Goal: Transaction & Acquisition: Purchase product/service

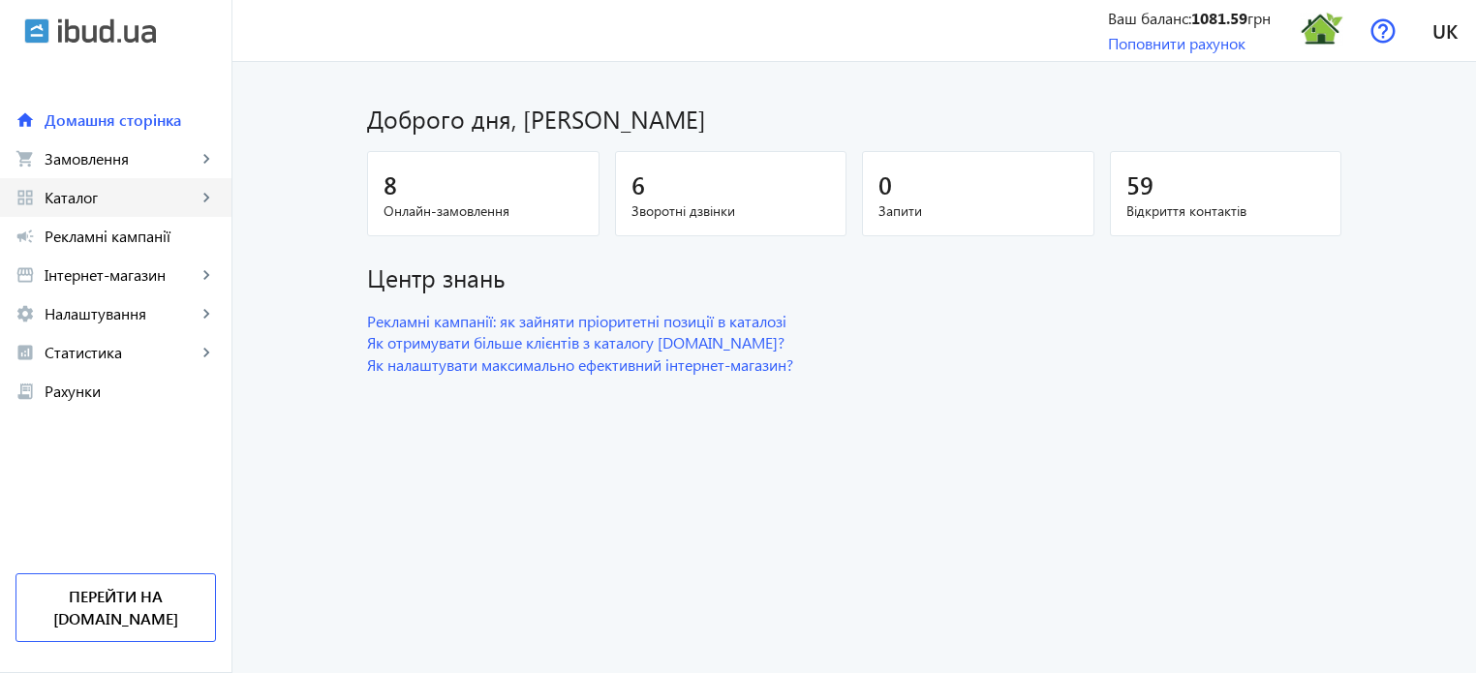
click at [127, 193] on span "Каталог" at bounding box center [121, 197] width 152 height 19
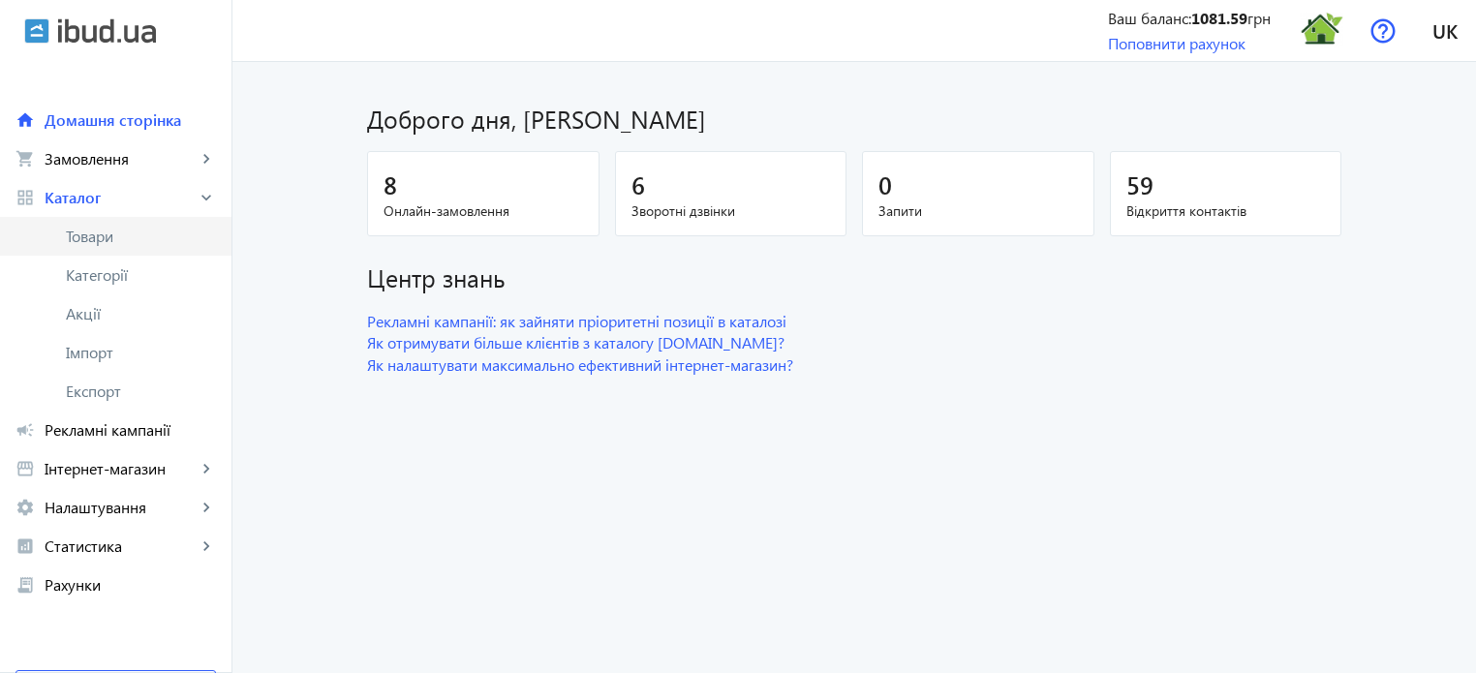
click at [127, 231] on span "Товари" at bounding box center [141, 236] width 150 height 19
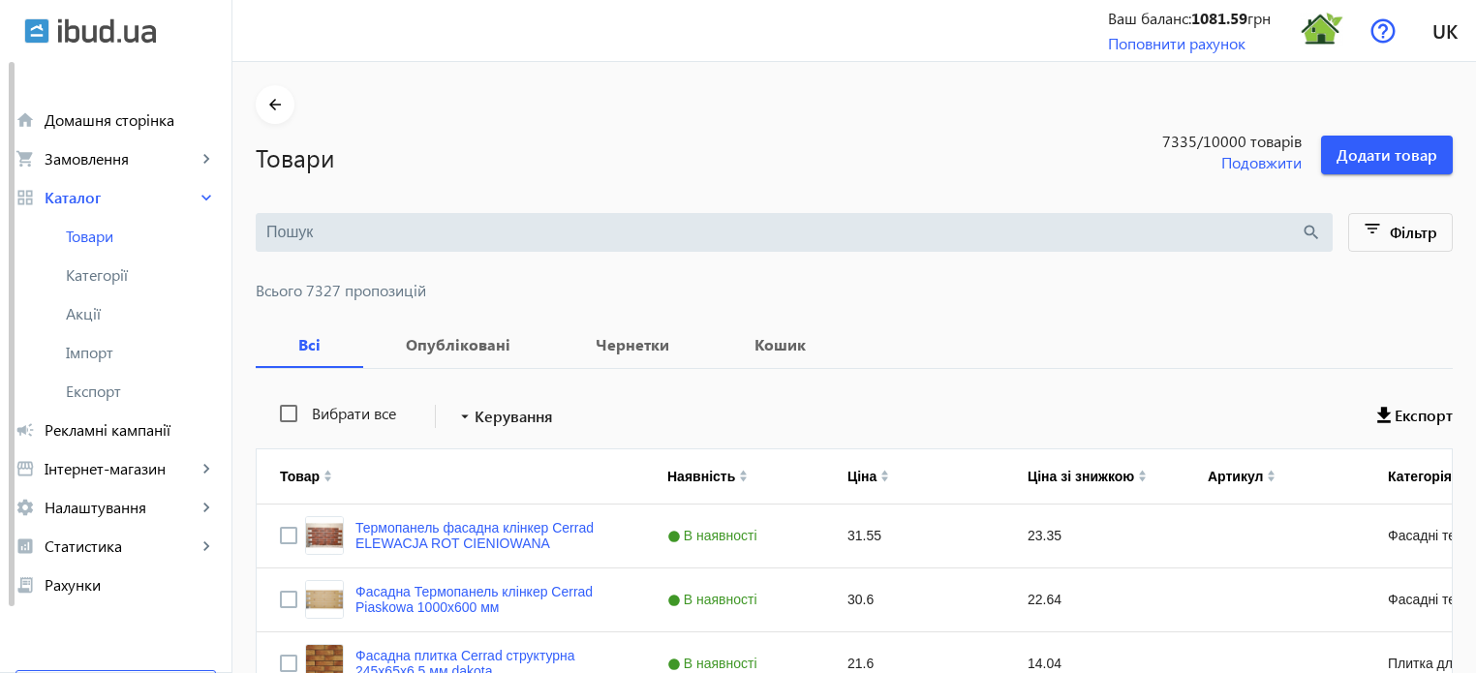
click at [306, 227] on input "search" at bounding box center [783, 232] width 1034 height 21
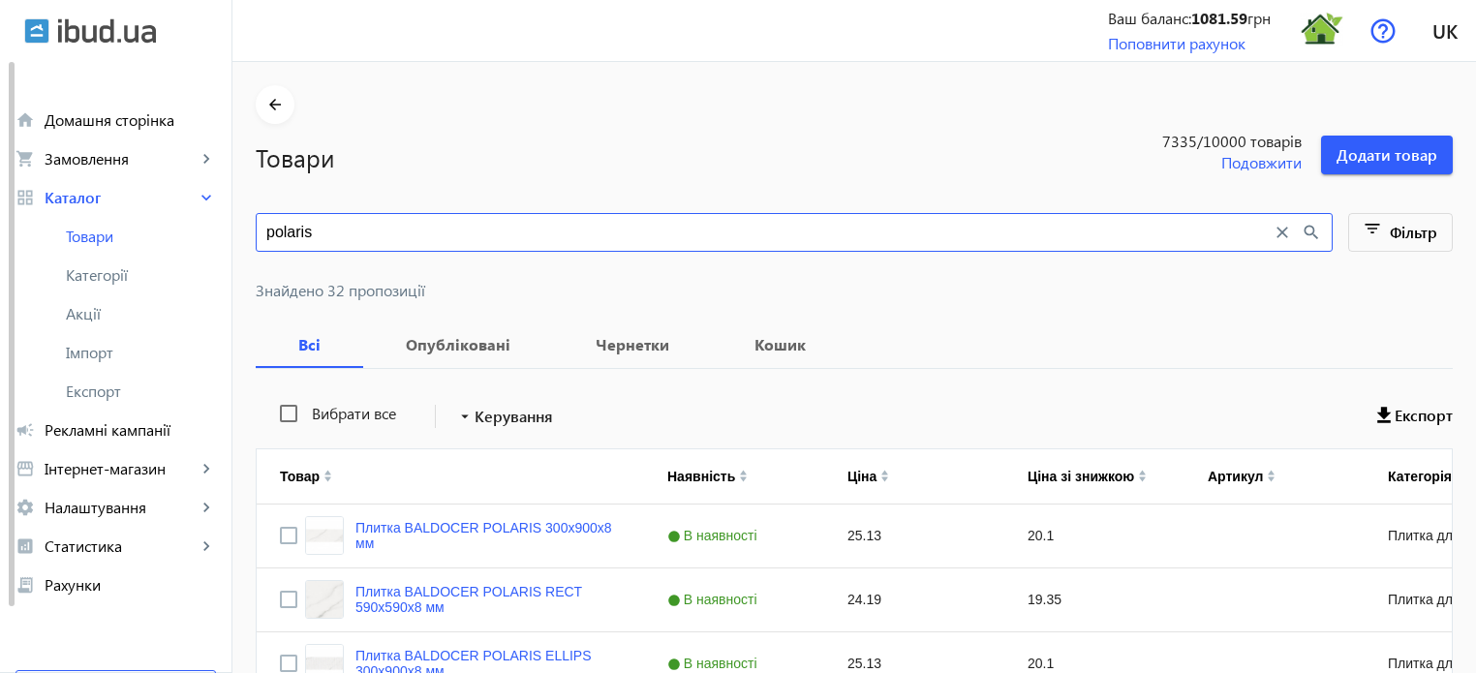
type input "polaris"
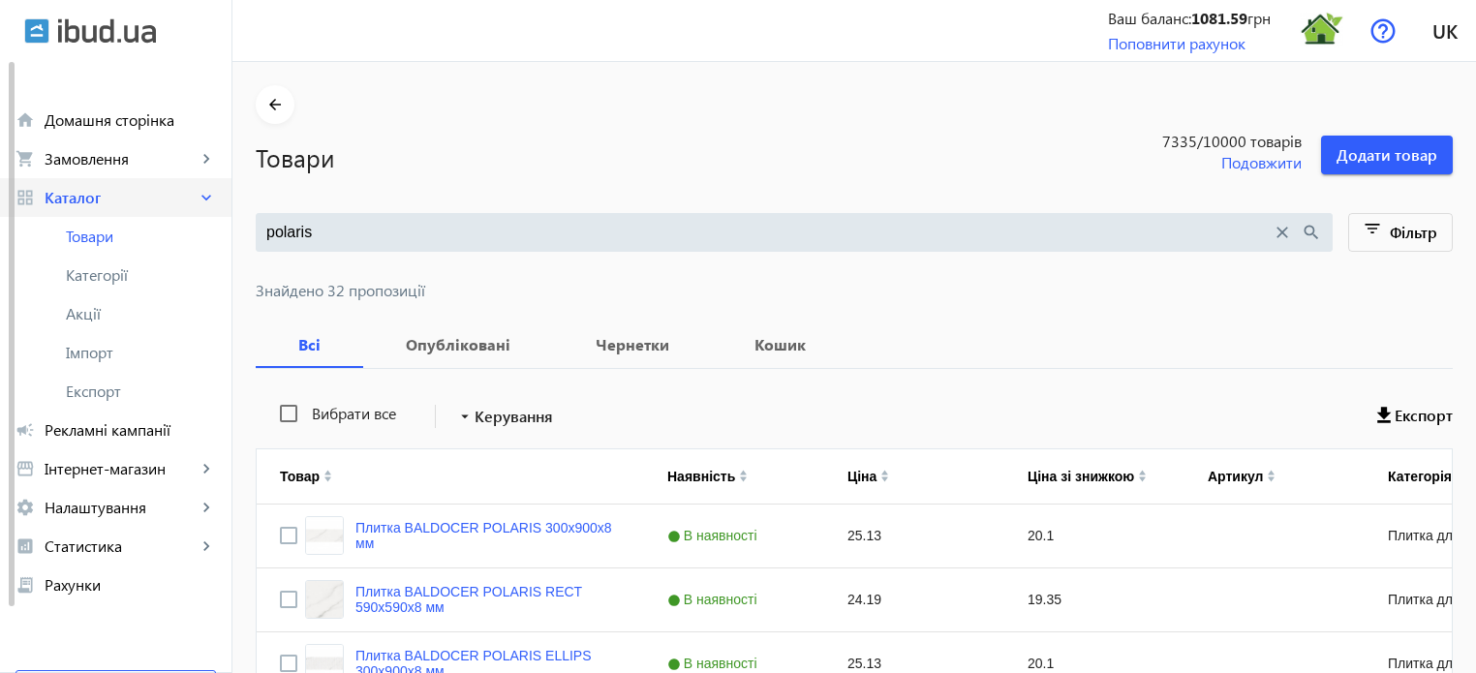
drag, startPoint x: 349, startPoint y: 225, endPoint x: 79, endPoint y: 189, distance: 271.5
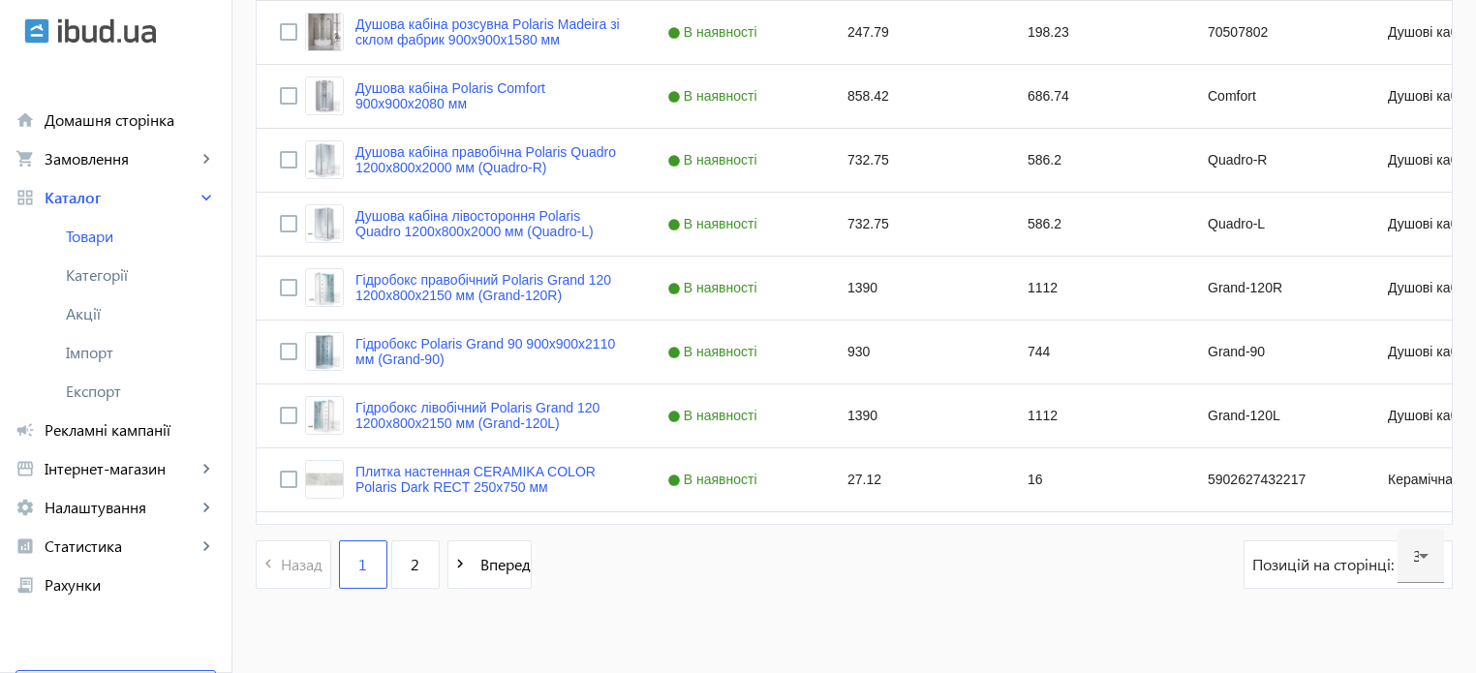
scroll to position [1933, 0]
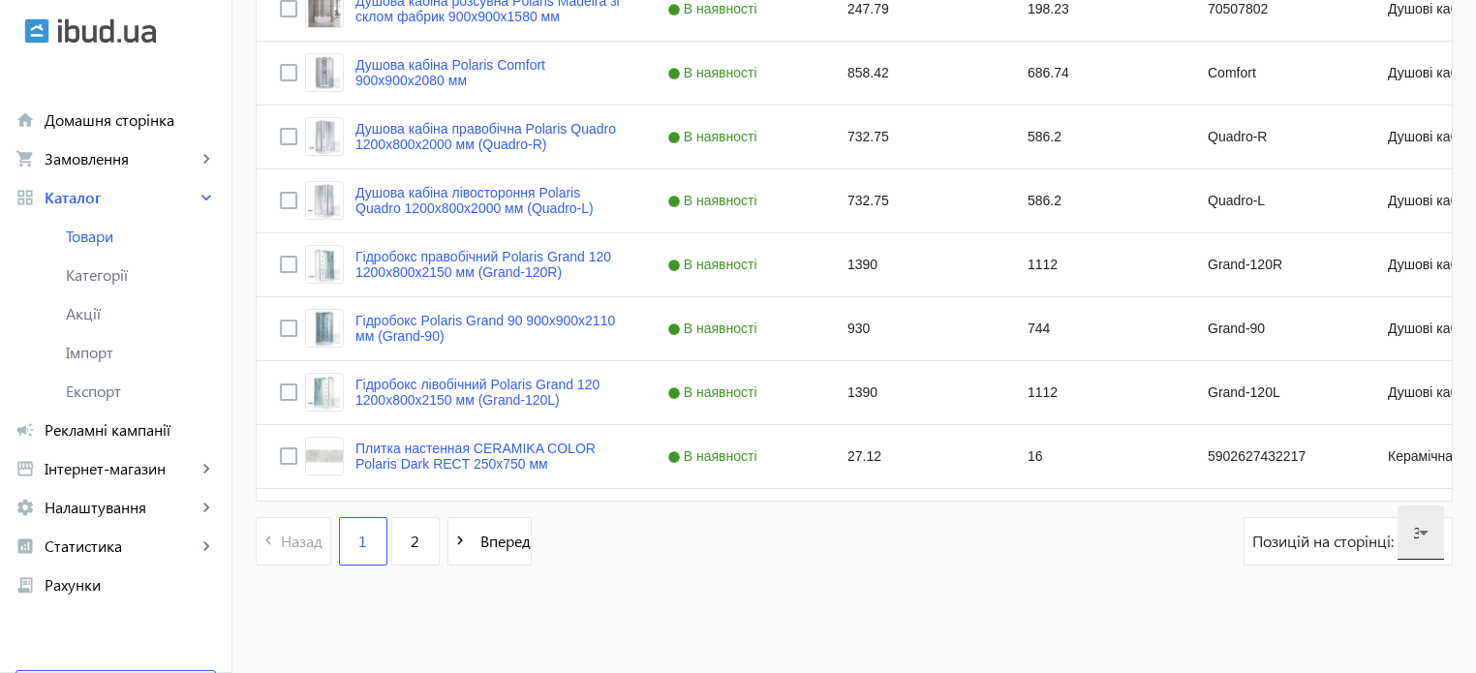
click at [1427, 534] on icon at bounding box center [1423, 532] width 23 height 23
click at [1419, 477] on span "120" at bounding box center [1426, 473] width 26 height 20
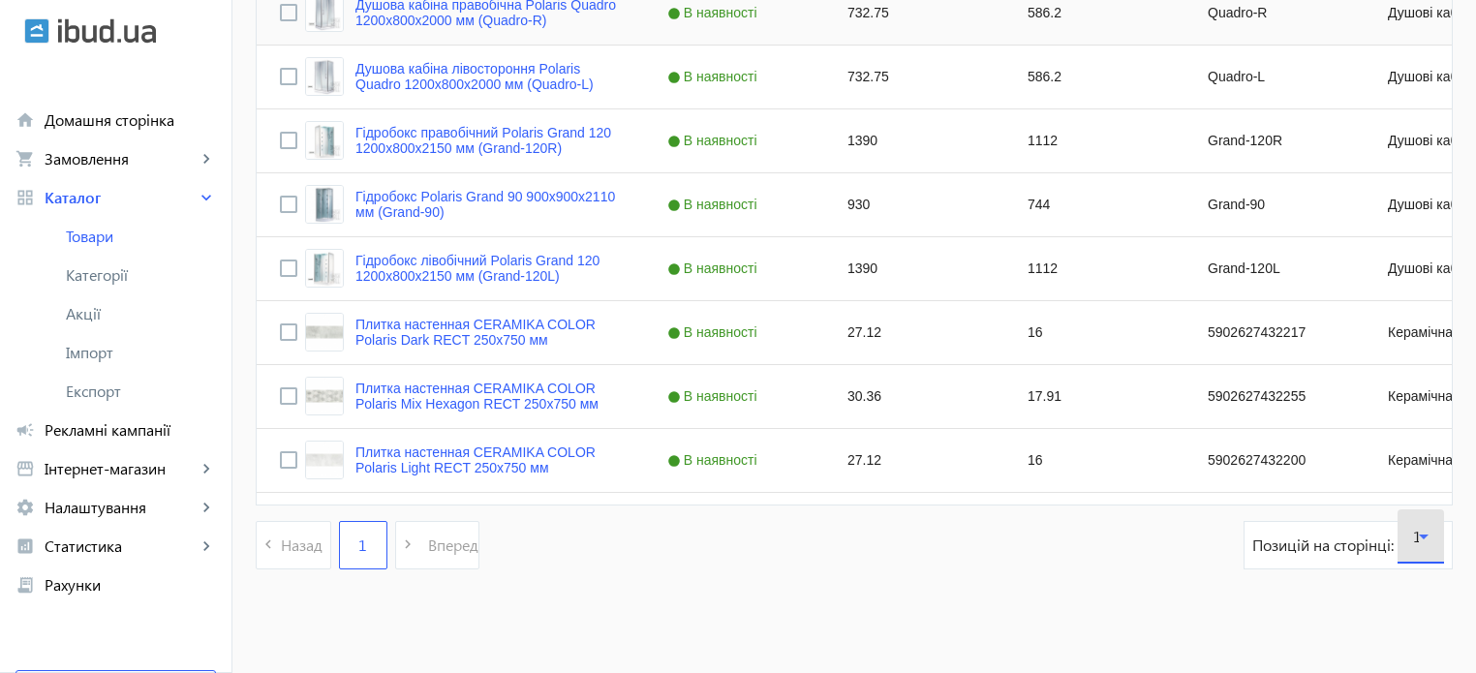
scroll to position [2060, 0]
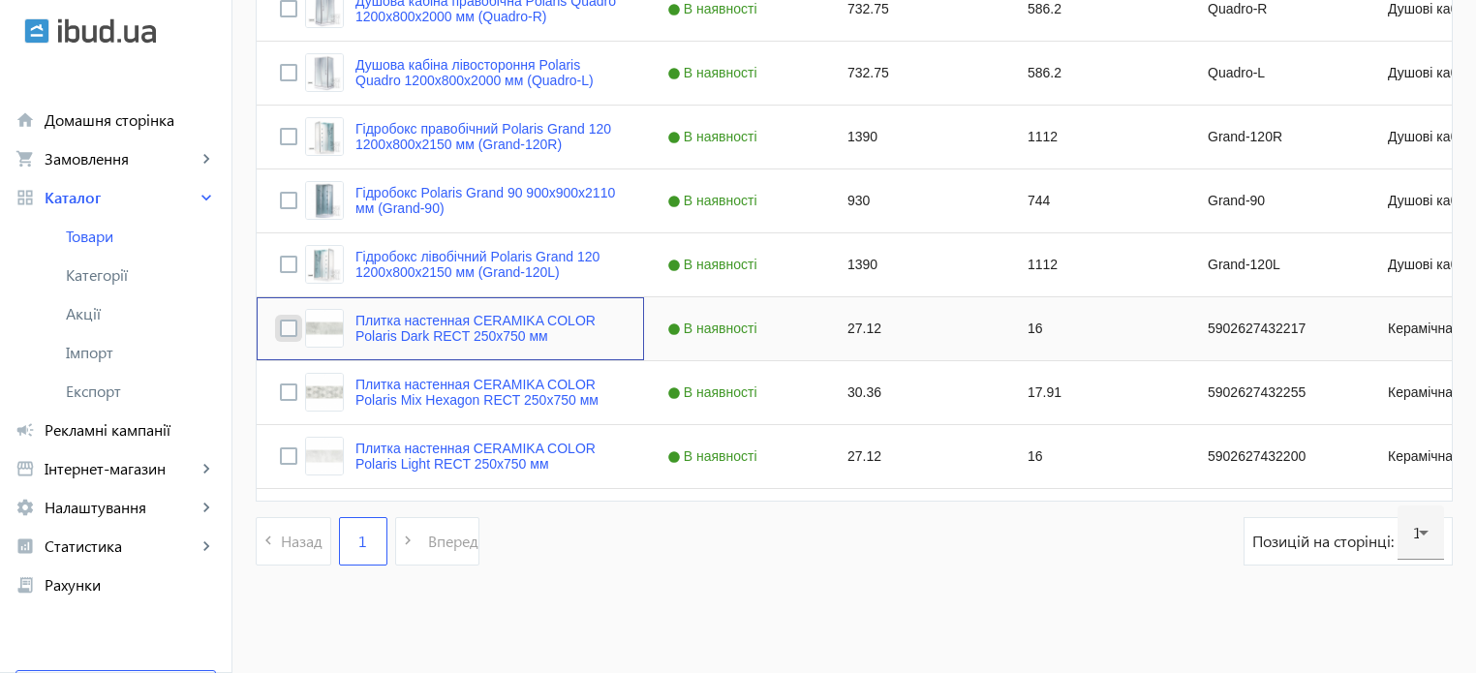
click at [280, 331] on input "Press Space to toggle row selection (unchecked)" at bounding box center [288, 328] width 17 height 17
checkbox input "true"
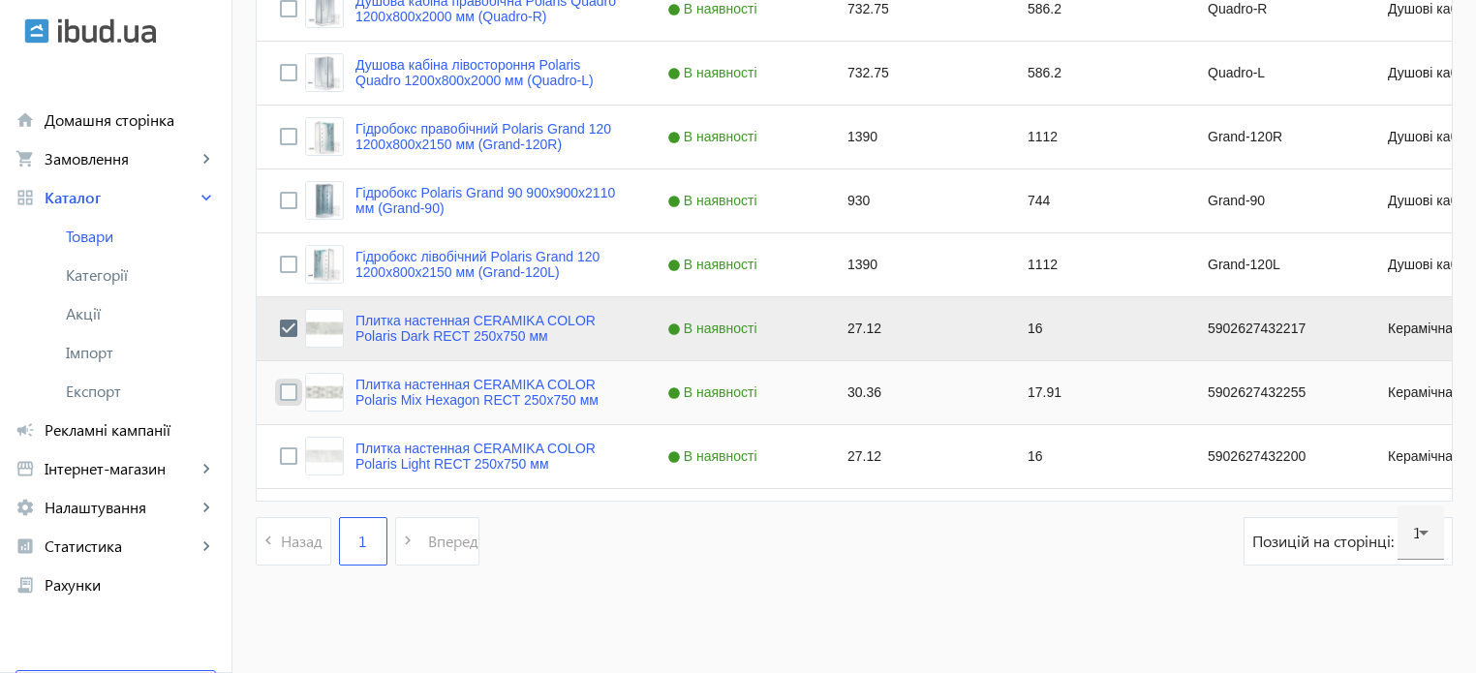
click at [280, 390] on input "Press Space to toggle row selection (unchecked)" at bounding box center [288, 391] width 17 height 17
checkbox input "true"
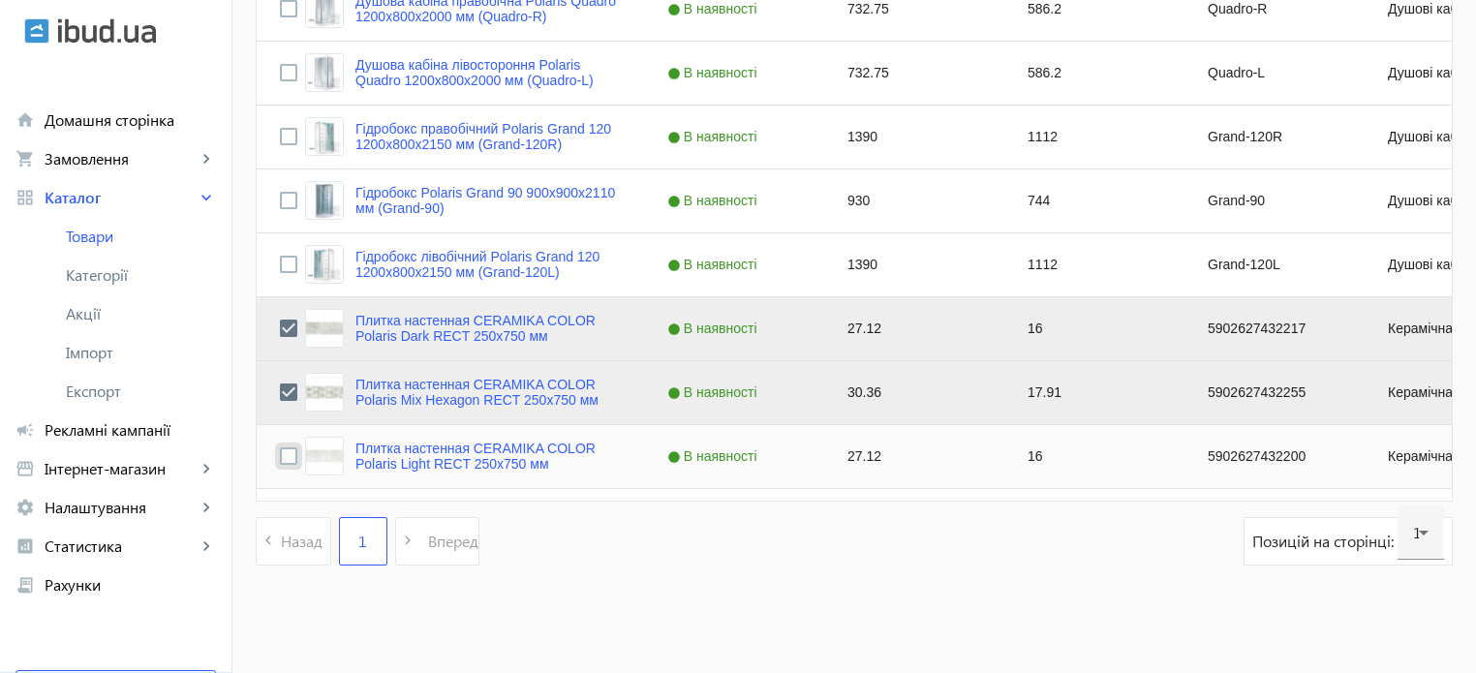
click at [280, 454] on input "Press Space to toggle row selection (unchecked)" at bounding box center [288, 455] width 17 height 17
checkbox input "true"
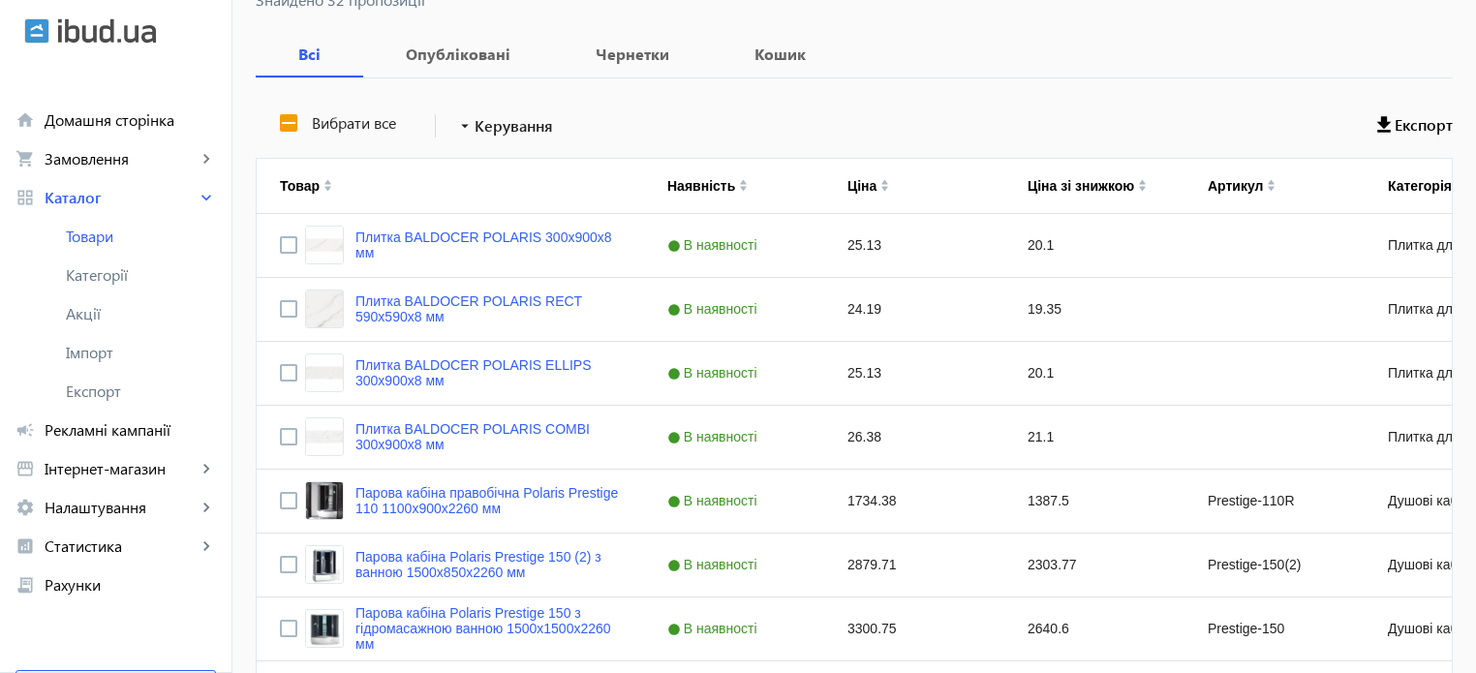
scroll to position [0, 0]
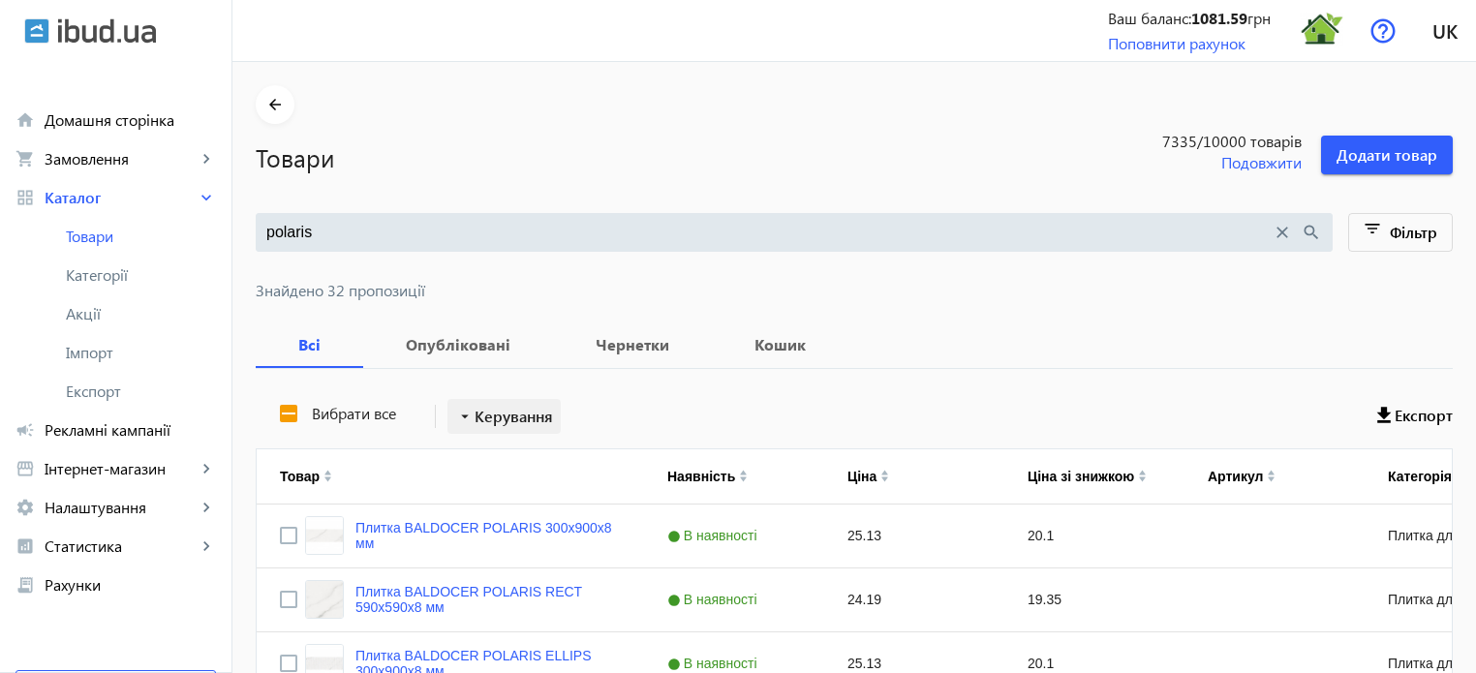
click at [523, 420] on span "Керування" at bounding box center [513, 416] width 78 height 23
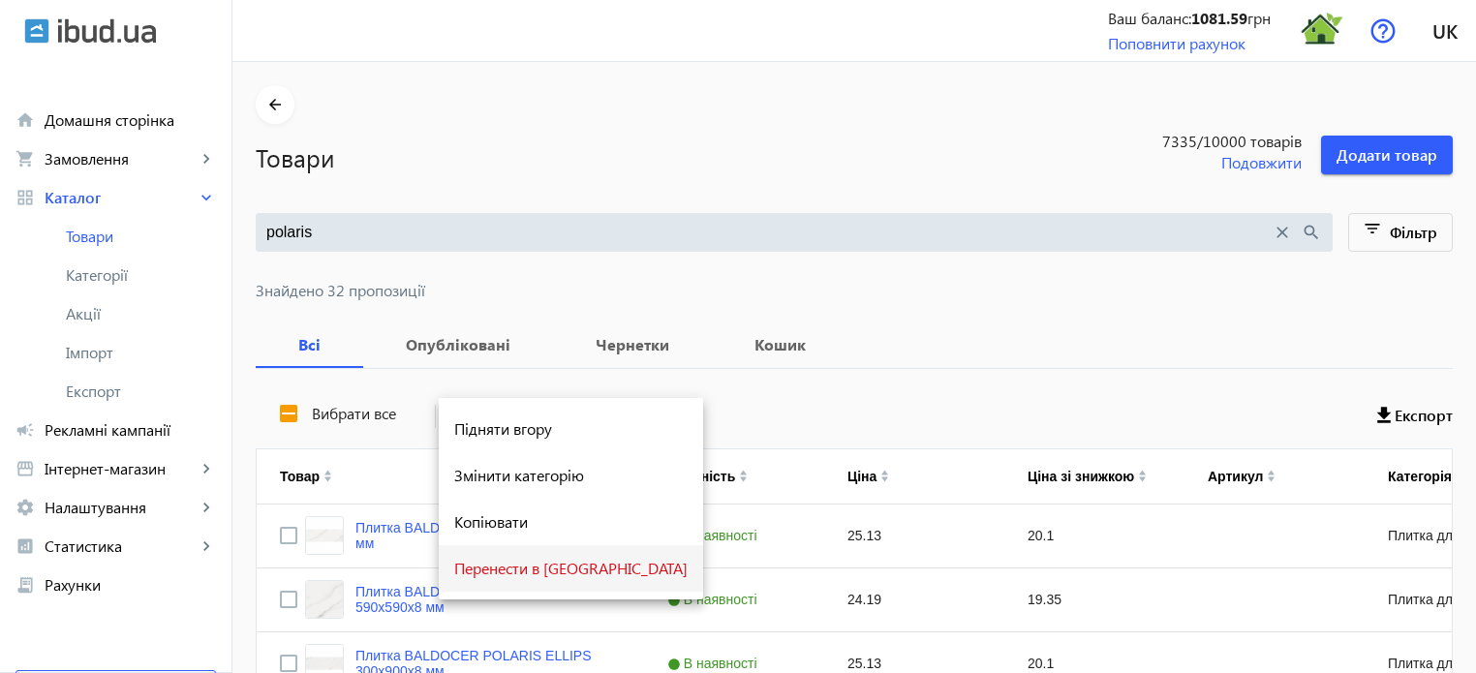
click at [522, 566] on span "Перенести в [GEOGRAPHIC_DATA]" at bounding box center [570, 568] width 233 height 15
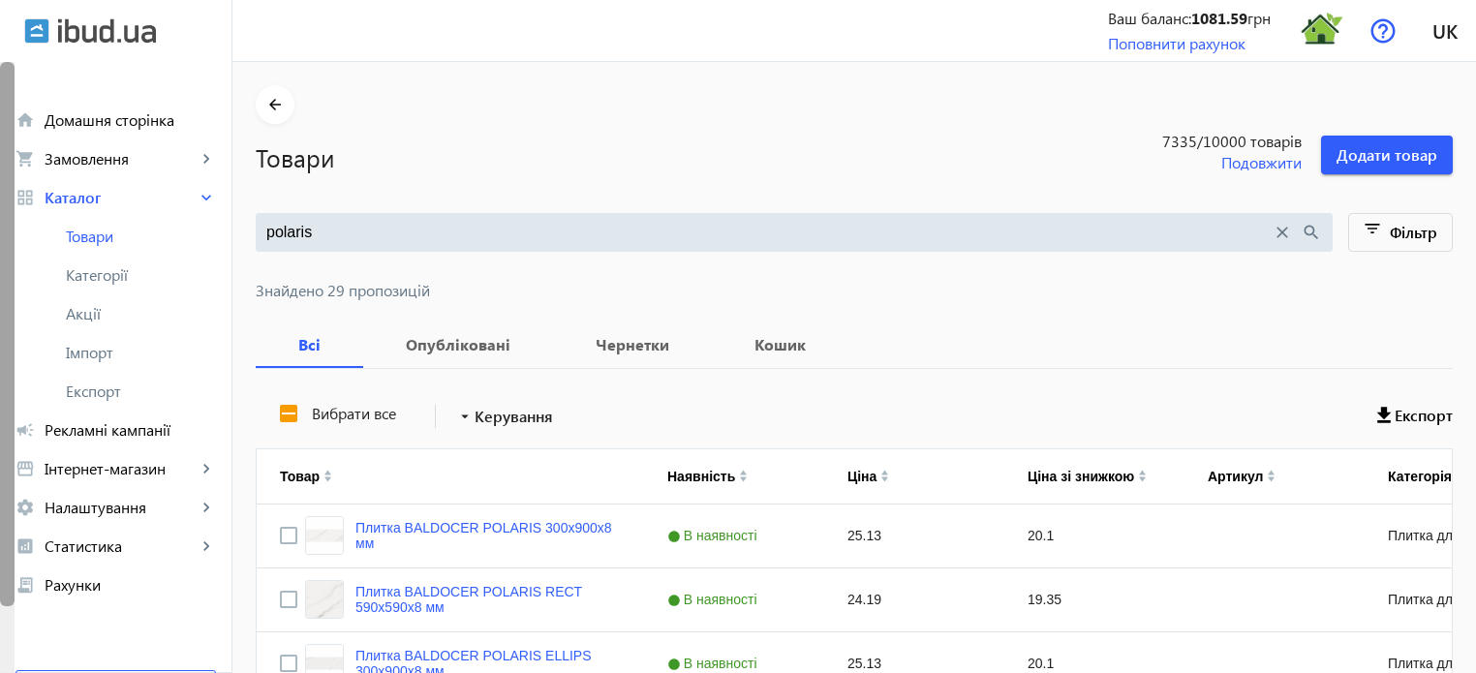
drag, startPoint x: 347, startPoint y: 232, endPoint x: 0, endPoint y: 172, distance: 351.8
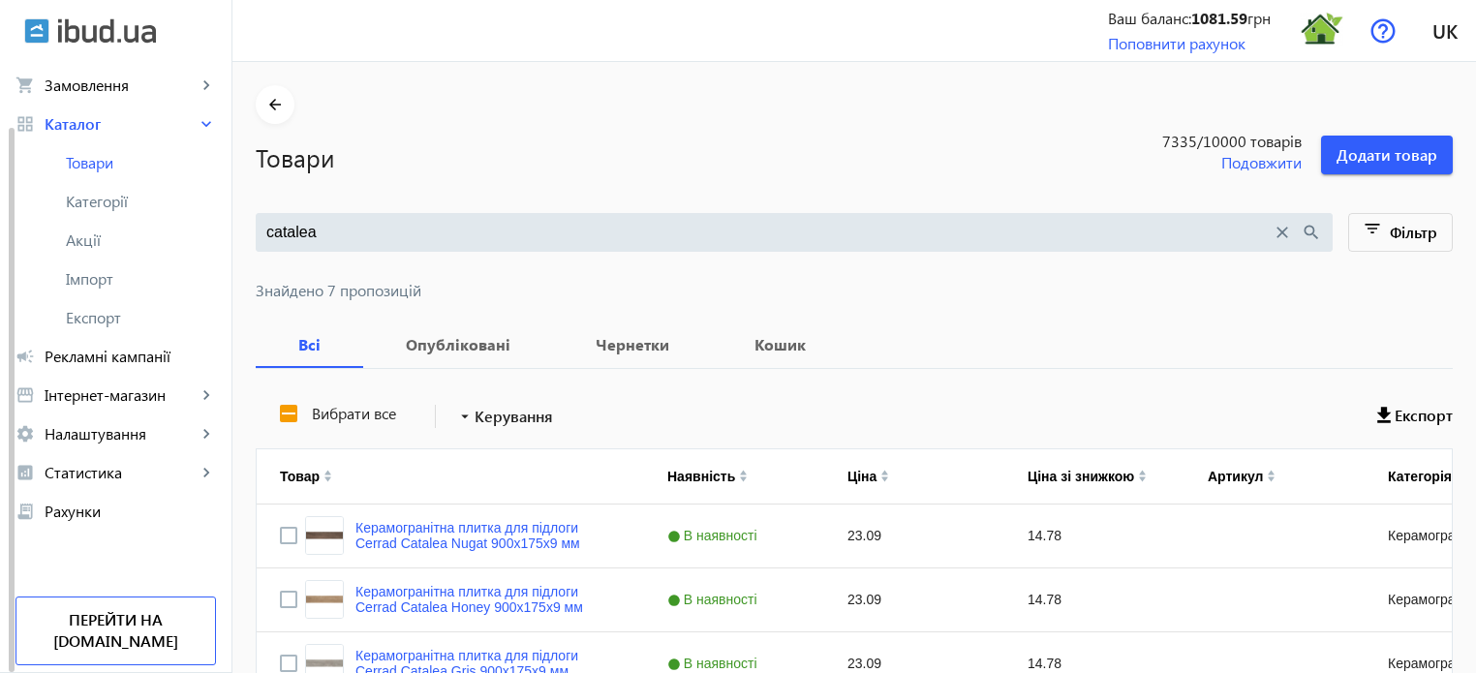
scroll to position [380, 0]
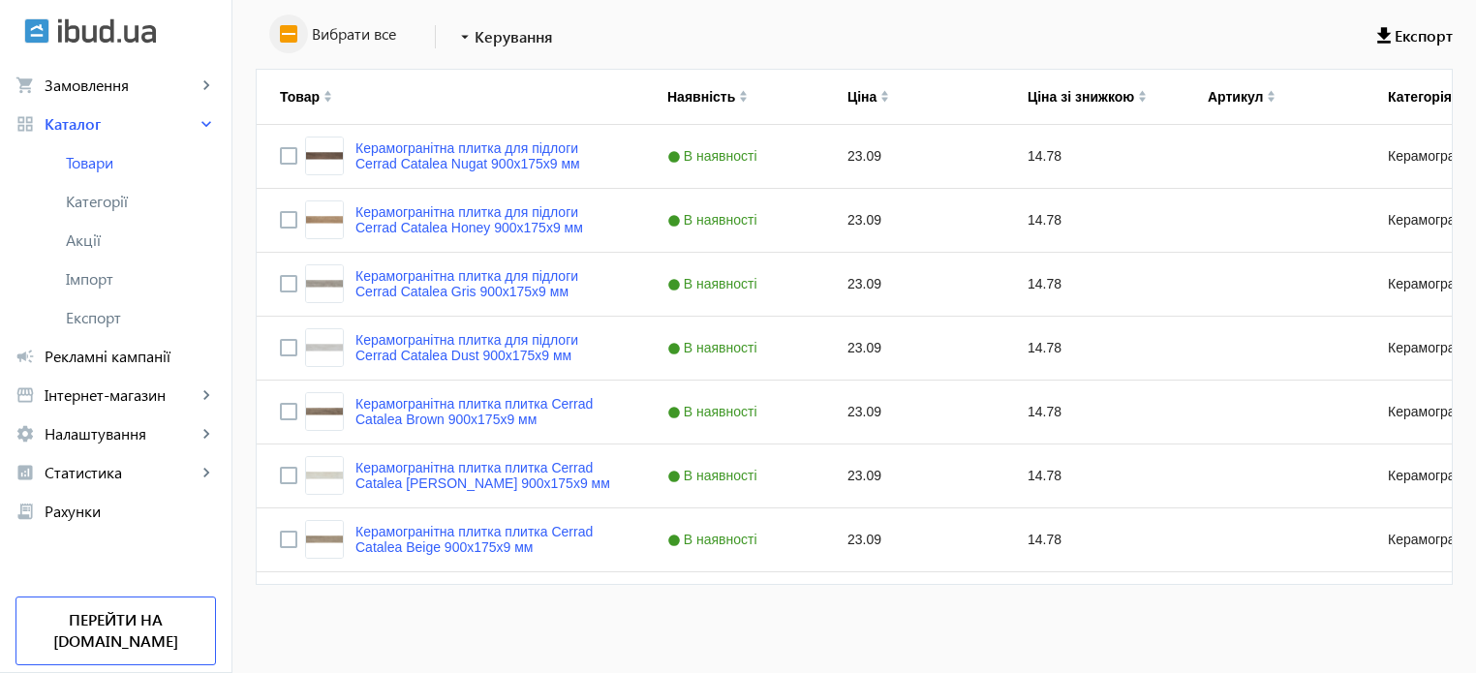
type input "catalea"
click at [280, 32] on input "Вибрати все" at bounding box center [288, 34] width 39 height 39
checkbox input "true"
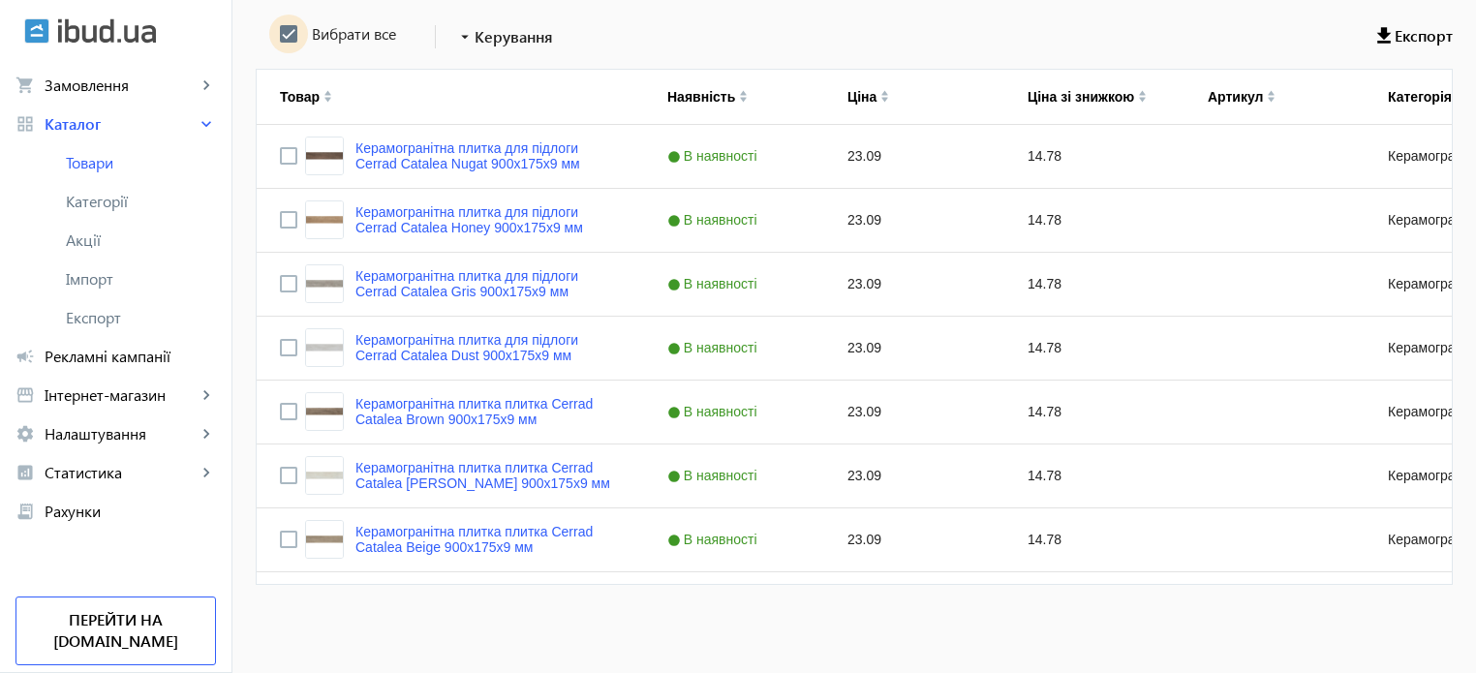
checkbox input "true"
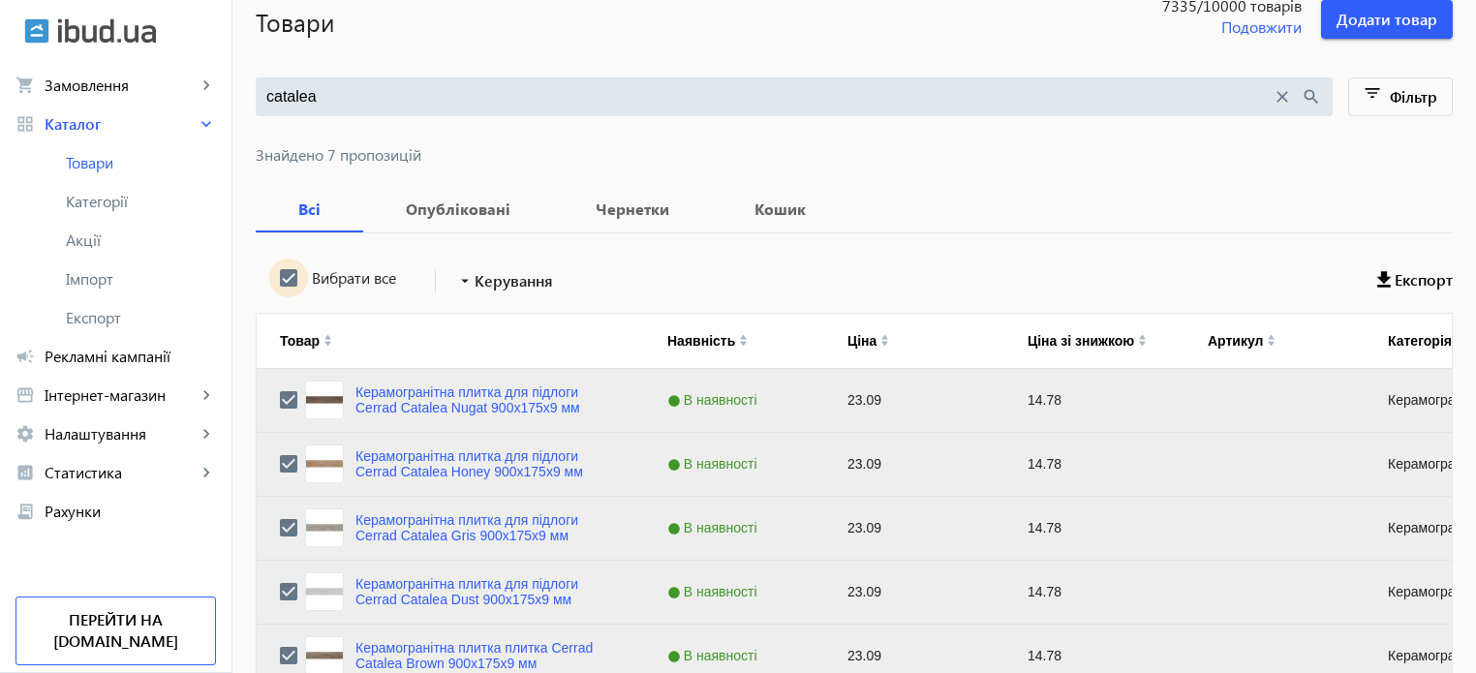
scroll to position [89, 0]
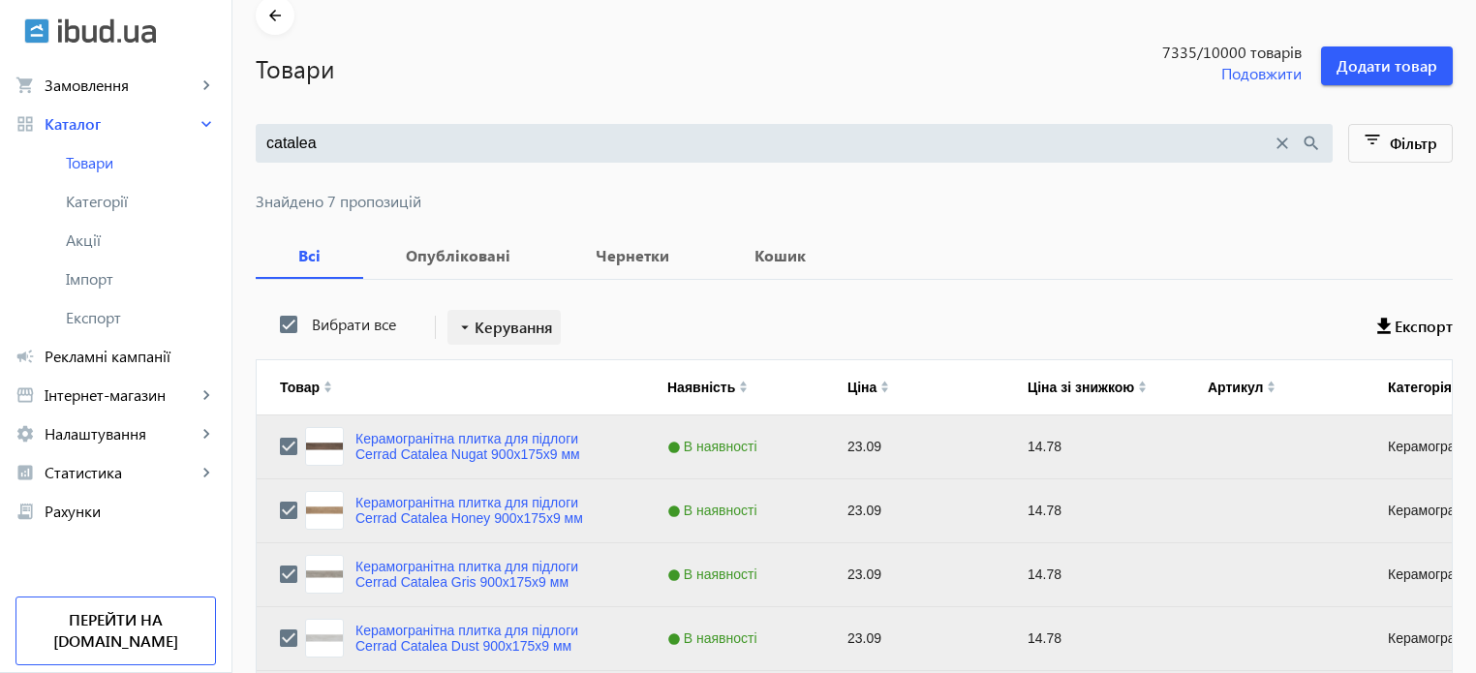
click at [516, 328] on span "Керування" at bounding box center [513, 327] width 78 height 23
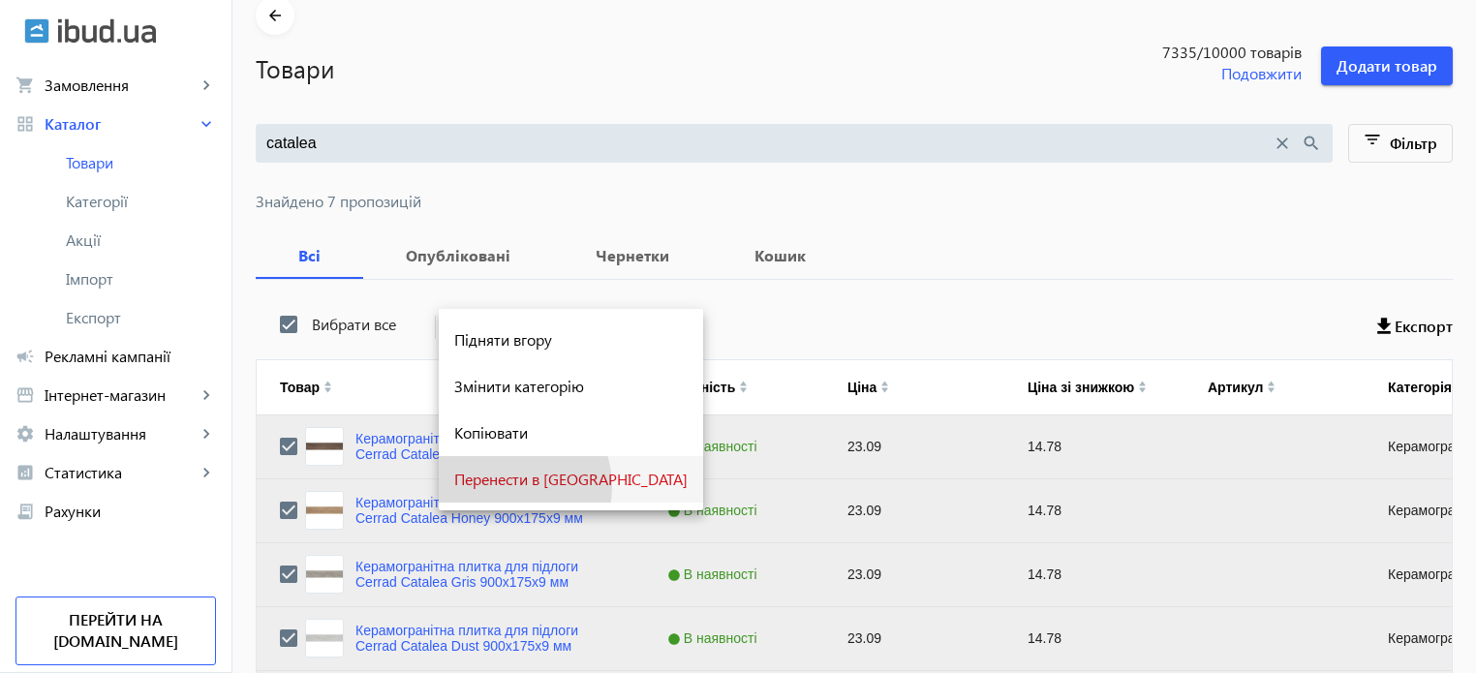
click at [512, 486] on span "Перенести в [GEOGRAPHIC_DATA]" at bounding box center [570, 479] width 233 height 15
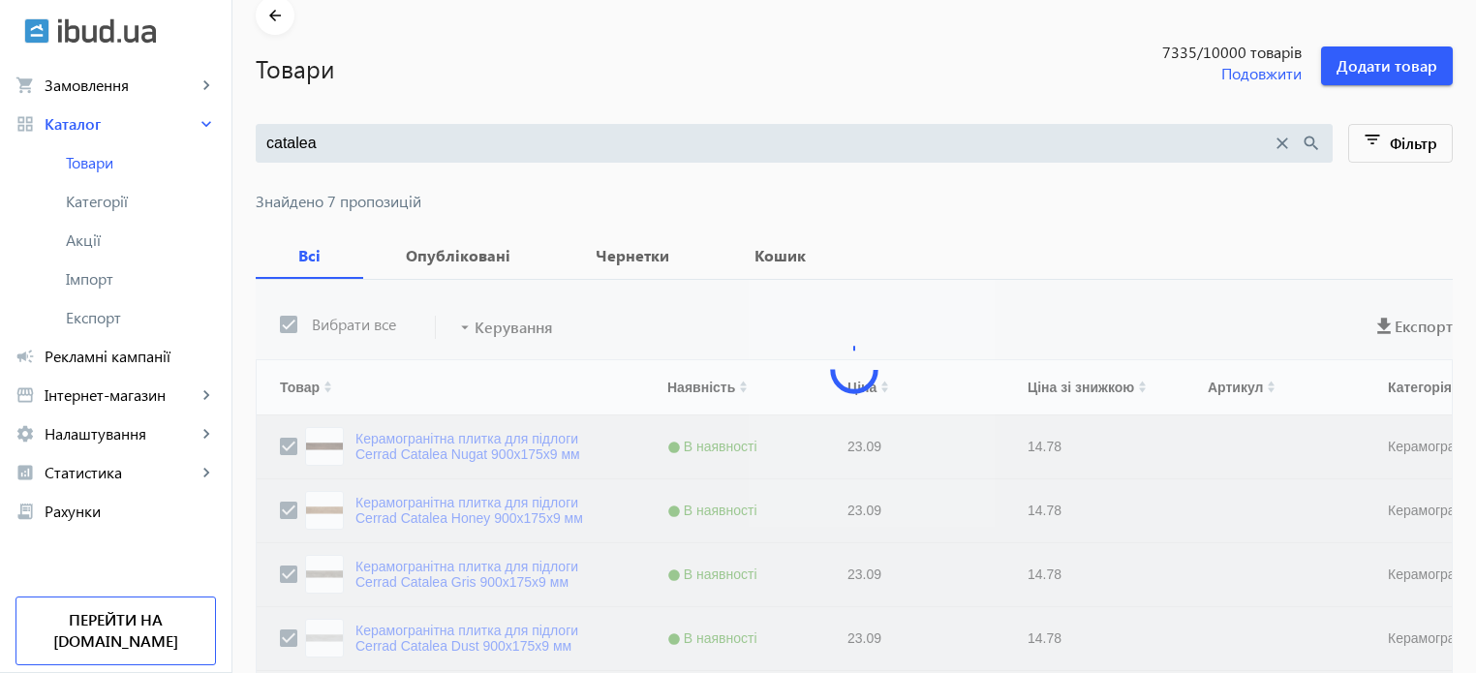
scroll to position [0, 0]
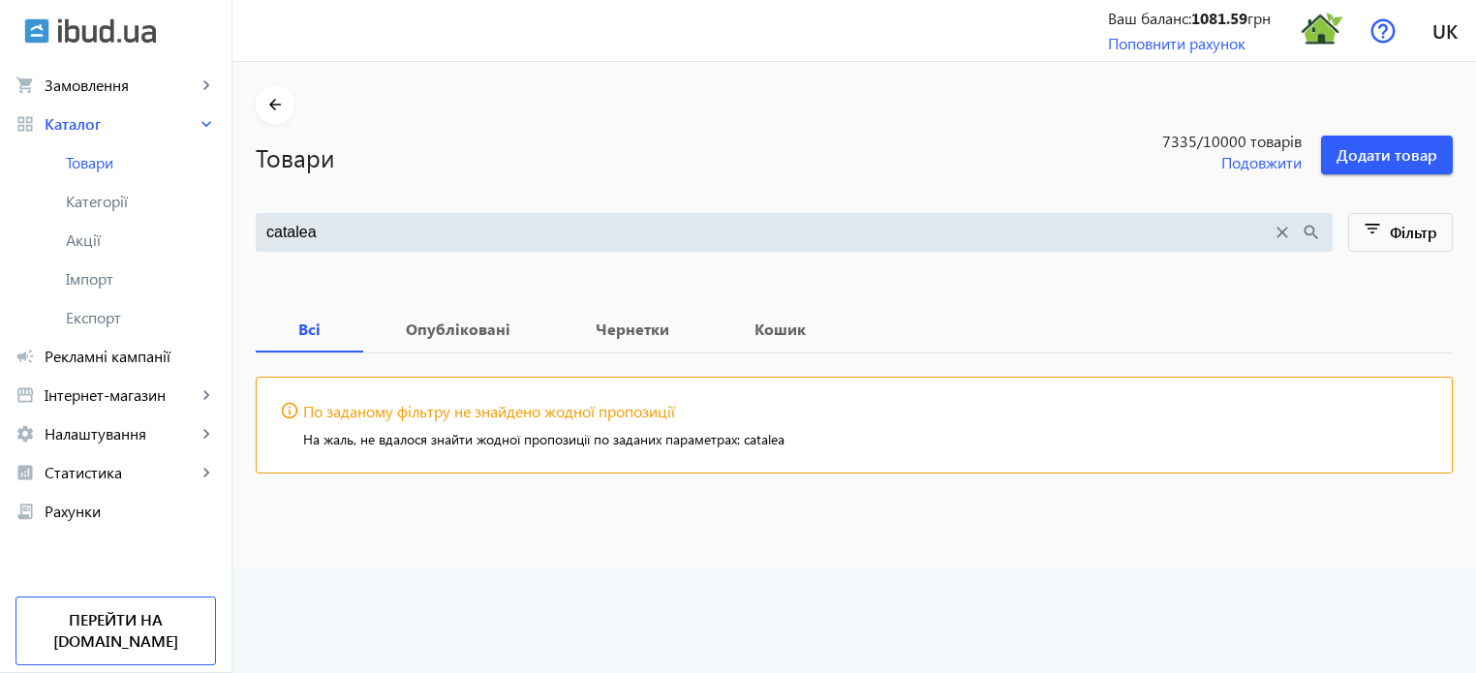
click at [1283, 238] on mat-icon "close" at bounding box center [1281, 232] width 21 height 21
